Goal: Task Accomplishment & Management: Use online tool/utility

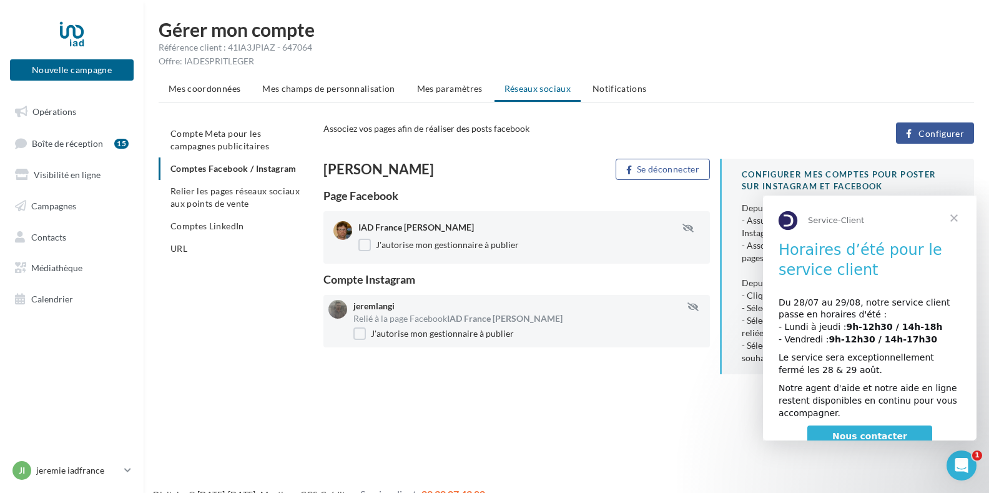
scroll to position [23, 0]
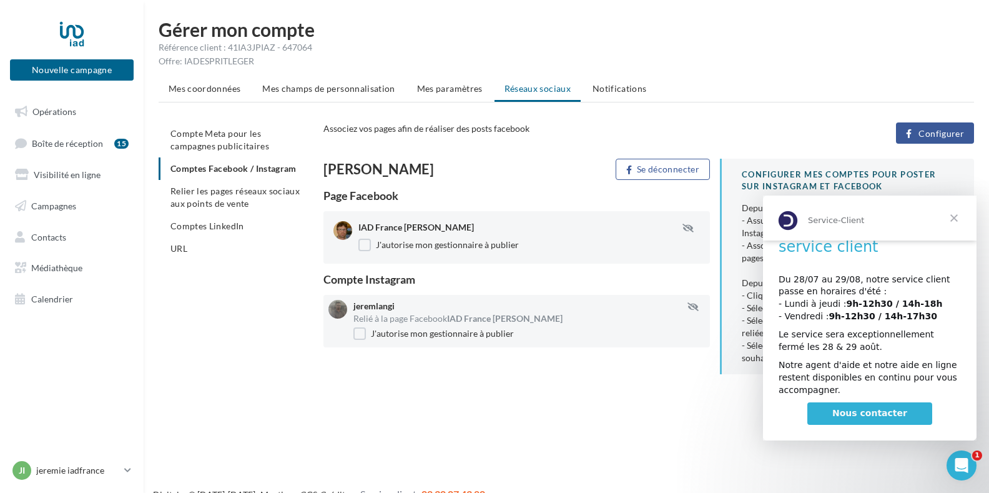
click at [952, 215] on span "Fermer" at bounding box center [954, 217] width 45 height 45
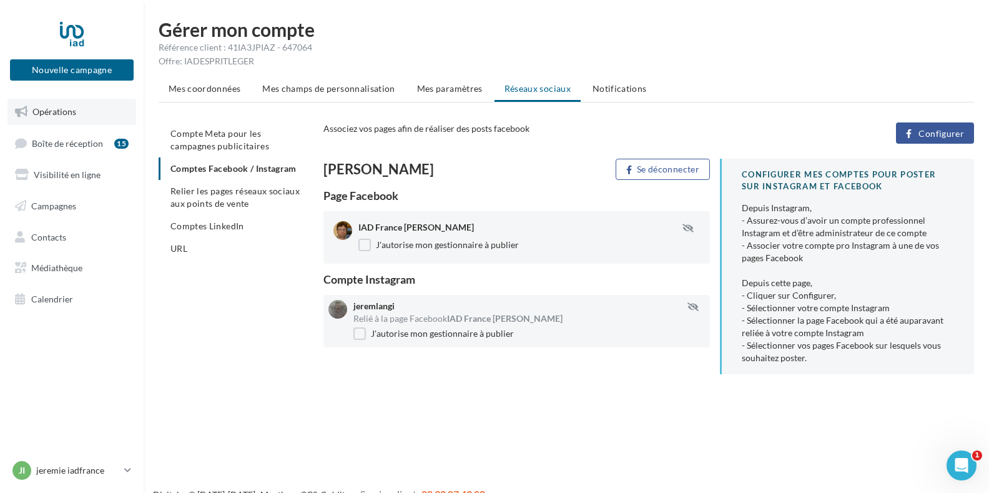
click at [52, 114] on span "Opérations" at bounding box center [54, 111] width 44 height 11
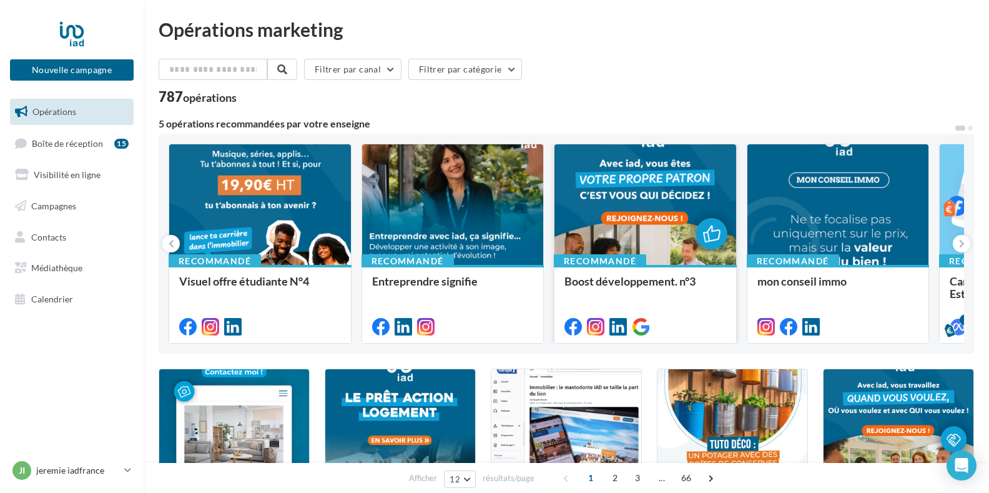
click at [639, 239] on div at bounding box center [646, 205] width 182 height 122
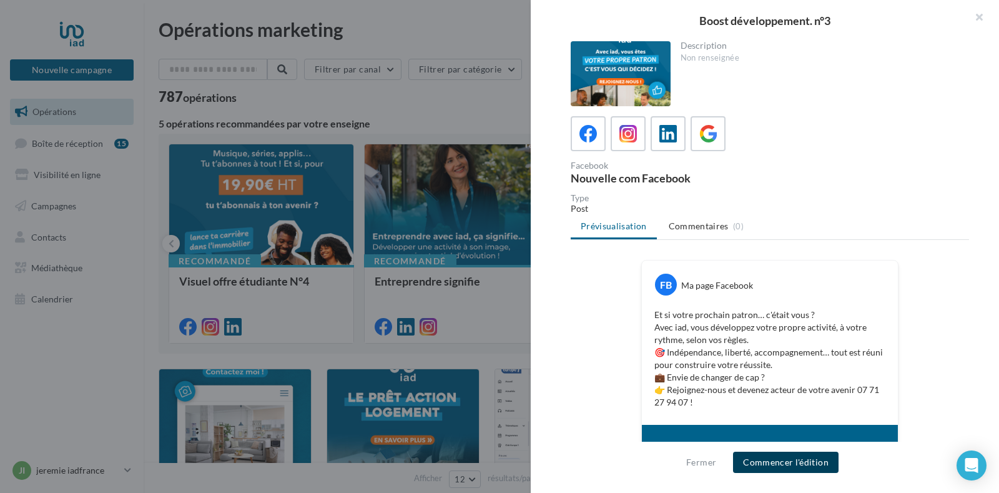
click at [772, 461] on button "Commencer l'édition" at bounding box center [786, 462] width 106 height 21
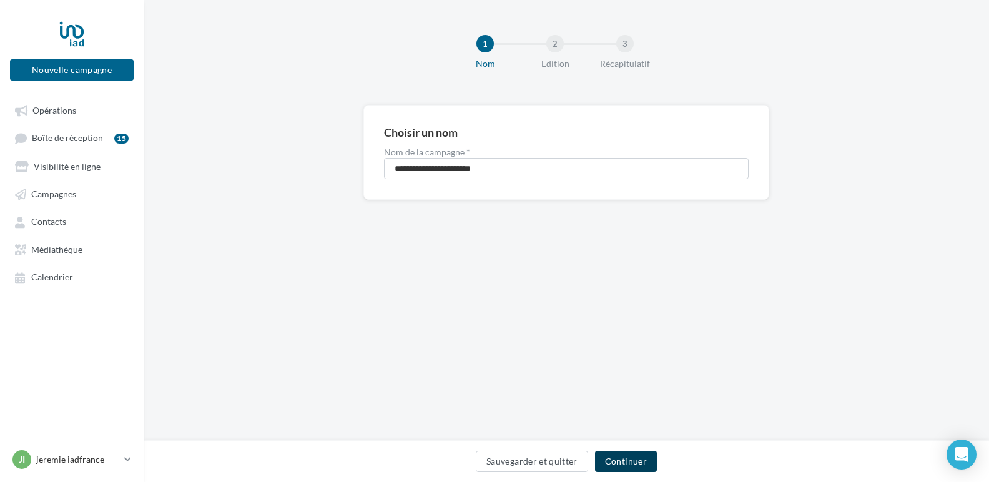
click at [621, 462] on button "Continuer" at bounding box center [626, 461] width 62 height 21
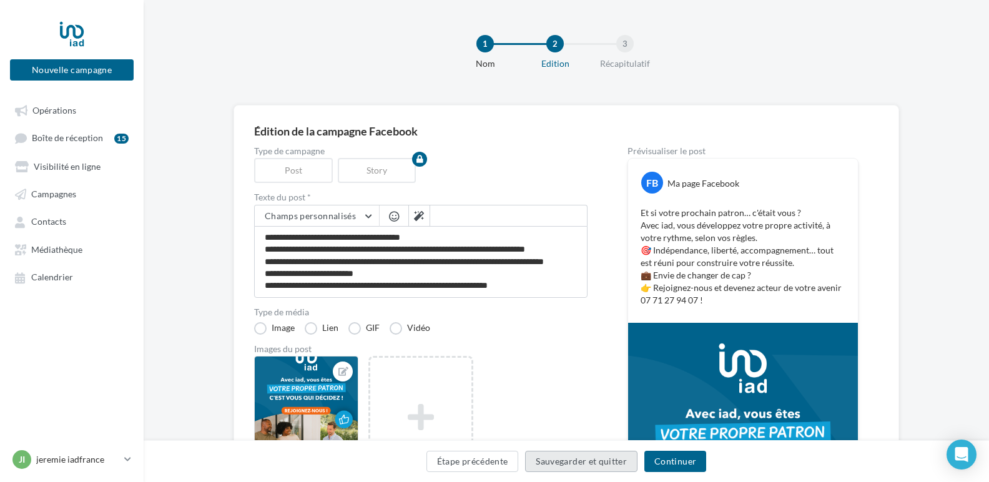
click at [585, 462] on button "Sauvegarder et quitter" at bounding box center [581, 461] width 112 height 21
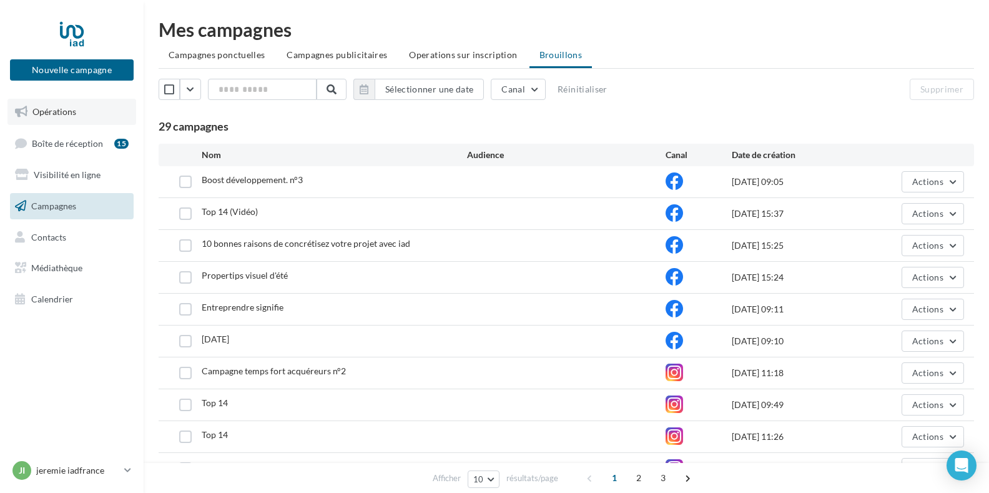
click at [49, 109] on span "Opérations" at bounding box center [54, 111] width 44 height 11
